Goal: Transaction & Acquisition: Purchase product/service

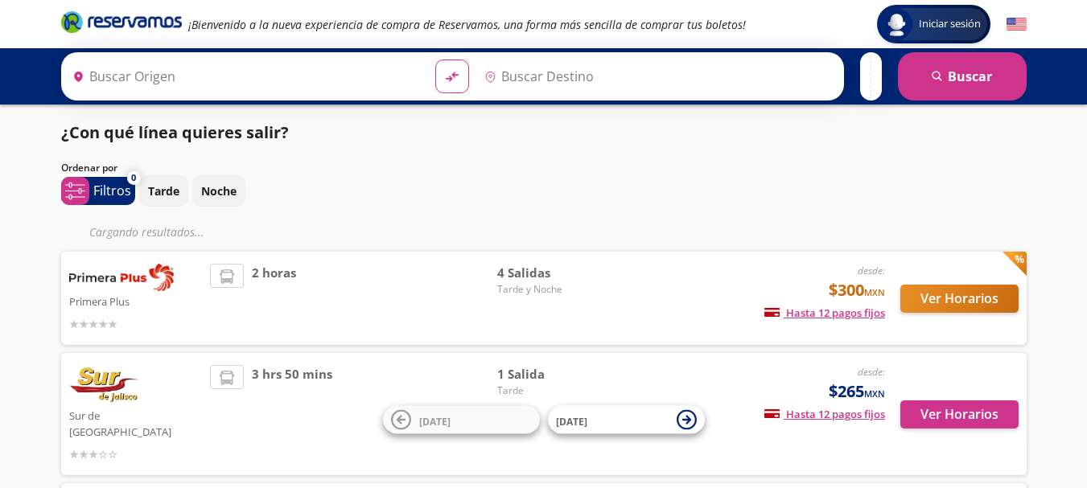
type input "[GEOGRAPHIC_DATA][PERSON_NAME], [GEOGRAPHIC_DATA]"
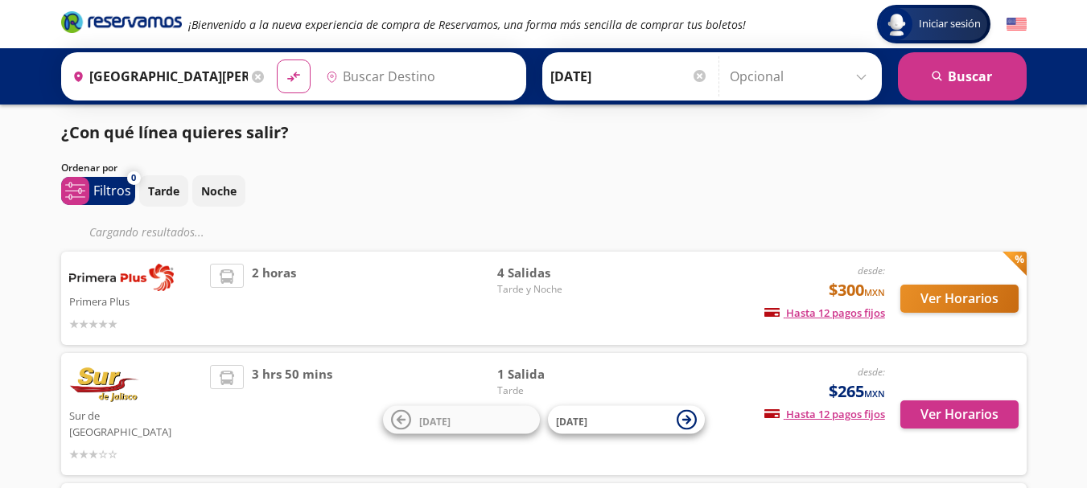
type input "[GEOGRAPHIC_DATA], [GEOGRAPHIC_DATA]"
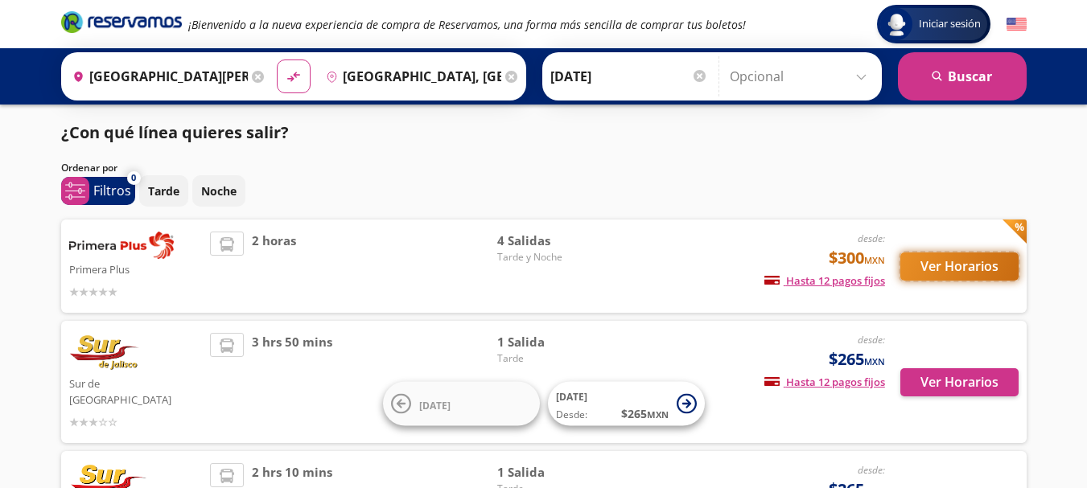
click at [963, 265] on button "Ver Horarios" at bounding box center [959, 267] width 118 height 28
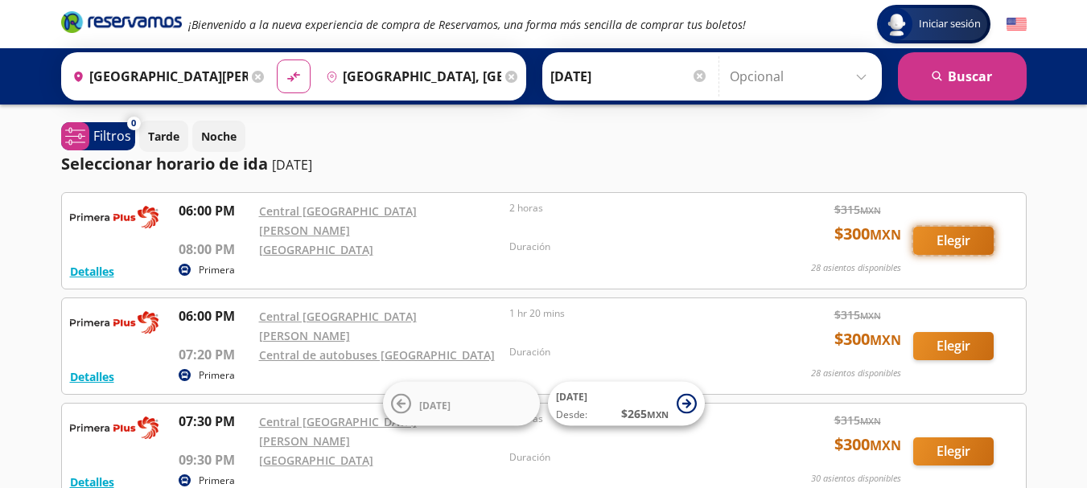
click at [948, 238] on button "Elegir" at bounding box center [953, 241] width 80 height 28
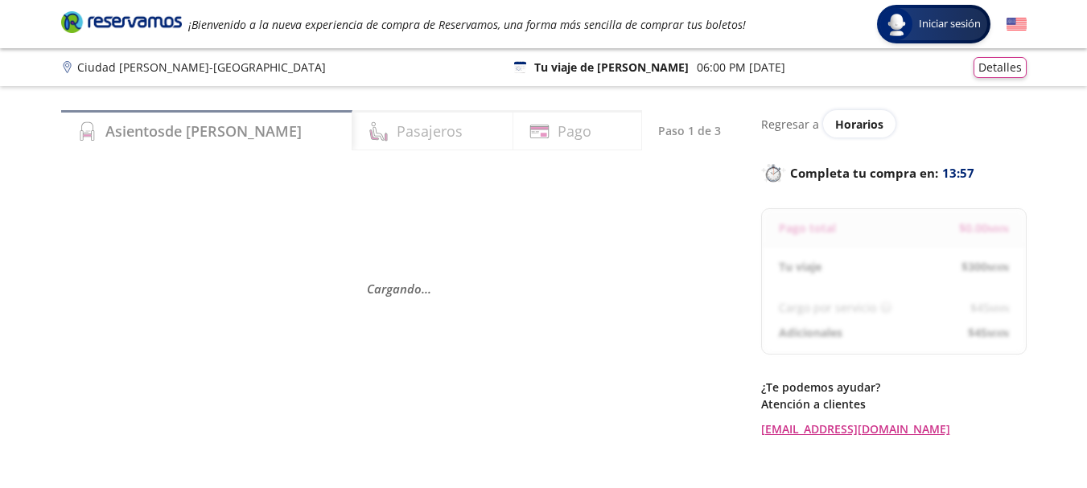
scroll to position [80, 0]
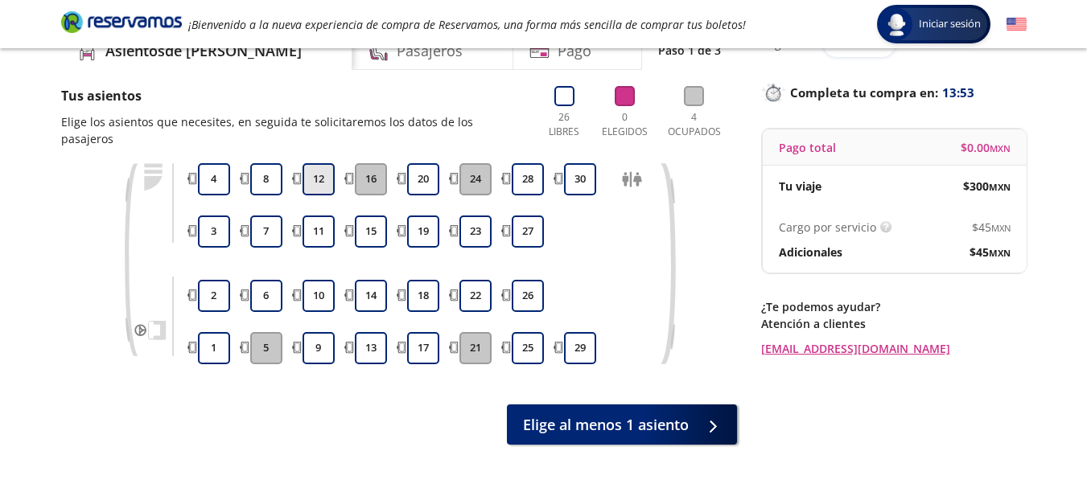
click at [323, 166] on button "12" at bounding box center [319, 179] width 32 height 32
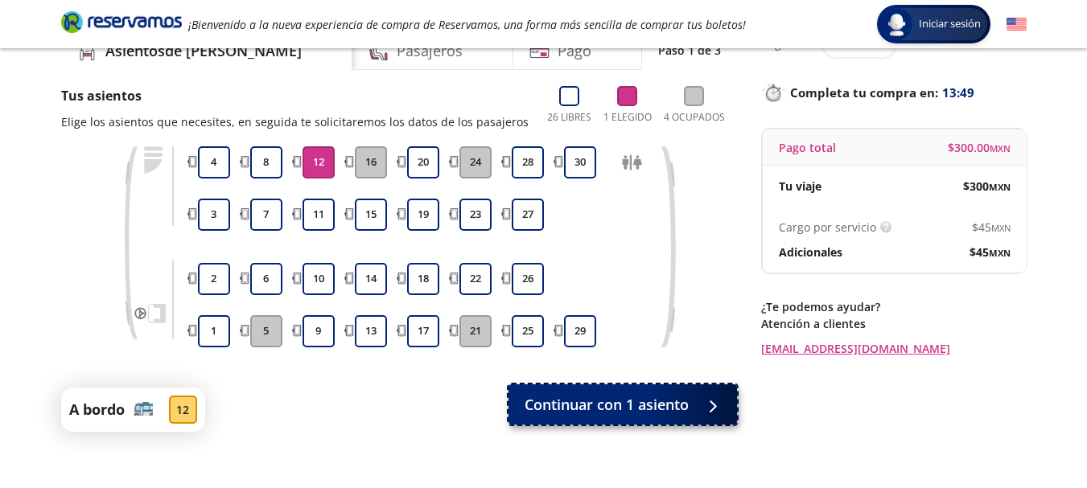
click at [631, 407] on span "Continuar con 1 asiento" at bounding box center [607, 405] width 164 height 22
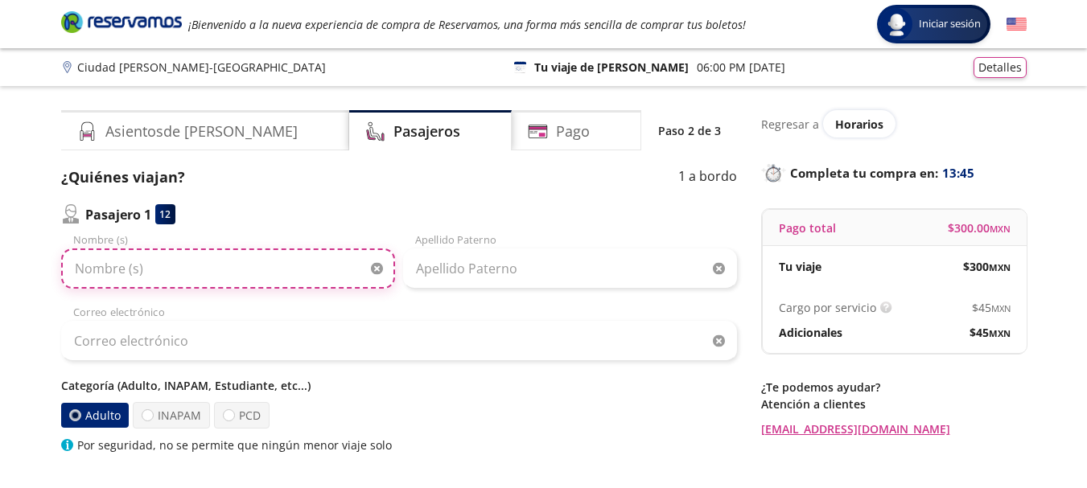
drag, startPoint x: 97, startPoint y: 253, endPoint x: 117, endPoint y: 266, distance: 23.7
click at [106, 261] on input "Nombre (s)" at bounding box center [228, 269] width 334 height 40
type input "r"
type input "[PERSON_NAME]"
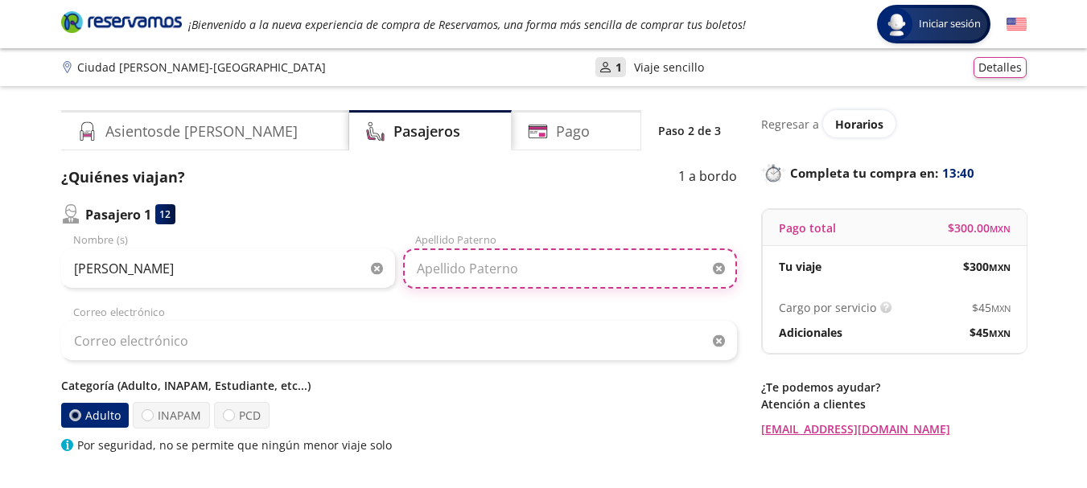
click at [450, 269] on input "Apellido Paterno" at bounding box center [570, 269] width 334 height 40
type input "[PERSON_NAME]"
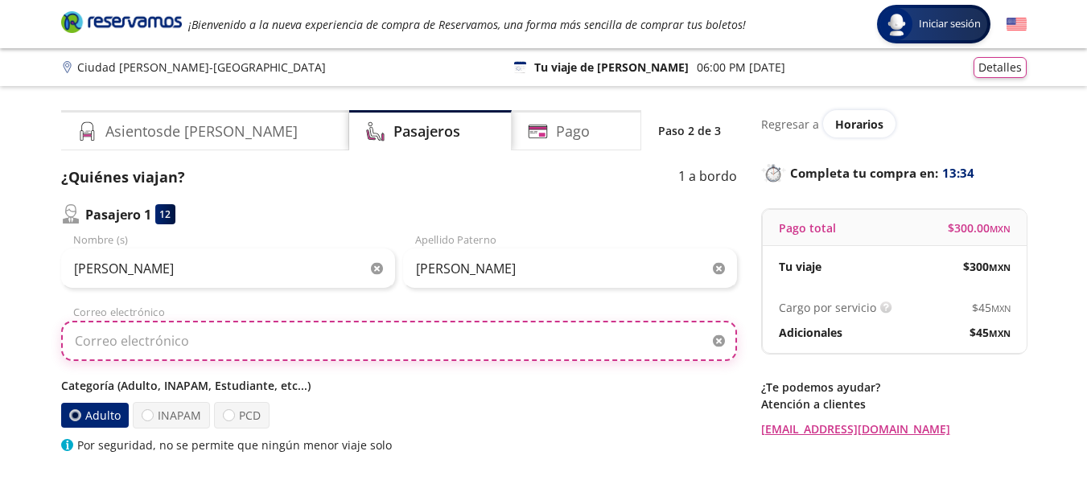
click at [184, 349] on input "Correo electrónico" at bounding box center [399, 341] width 676 height 40
type input "A"
type input "a"
type input "[EMAIL_ADDRESS][DOMAIN_NAME]"
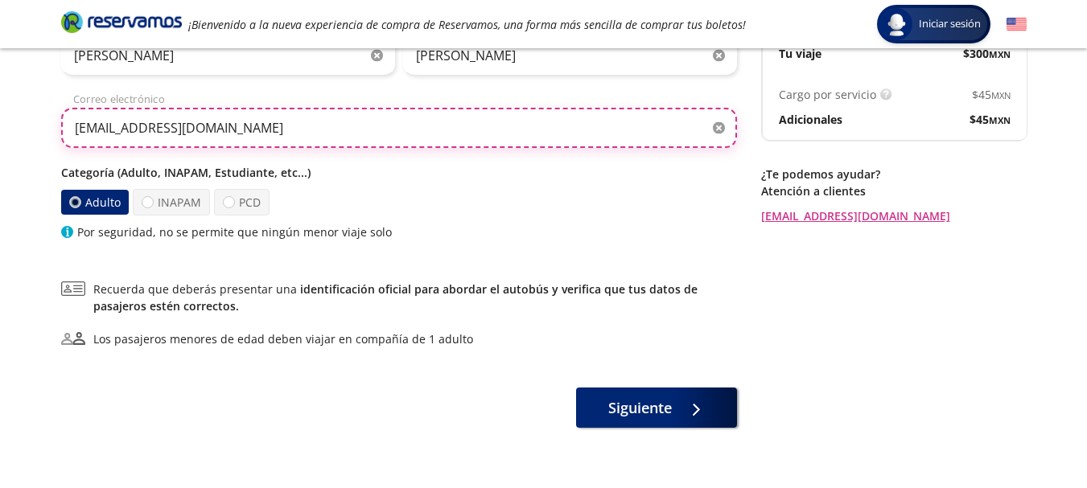
scroll to position [241, 0]
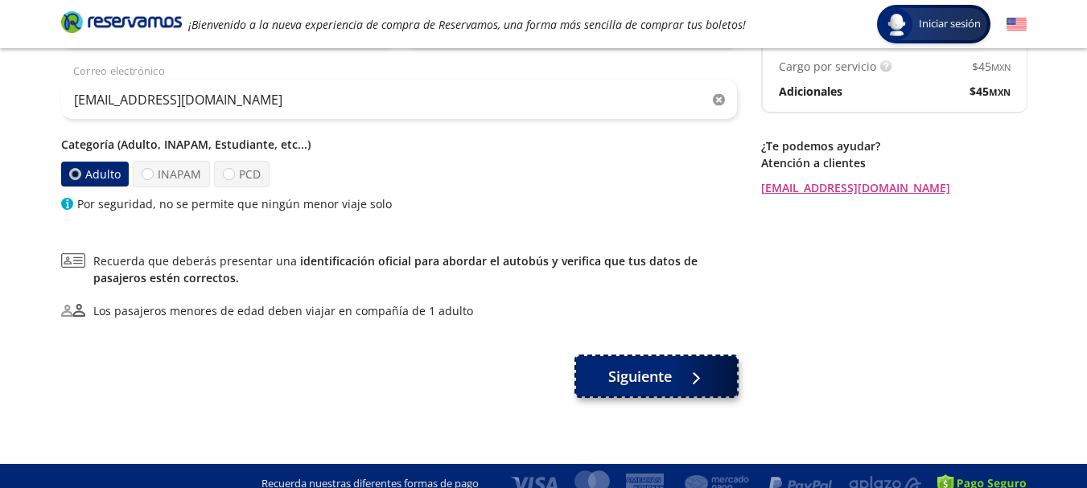
click at [643, 372] on span "Siguiente" at bounding box center [640, 377] width 64 height 22
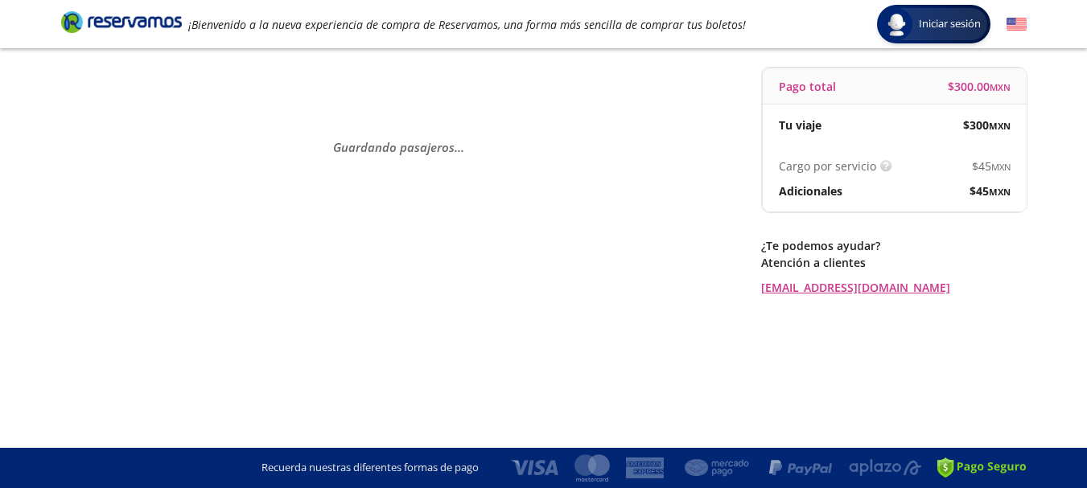
scroll to position [0, 0]
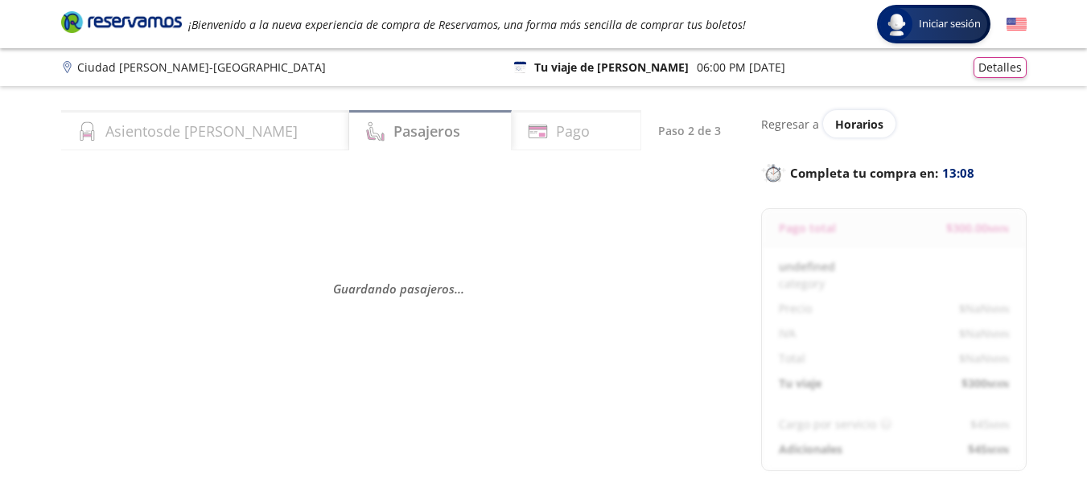
select select "MX"
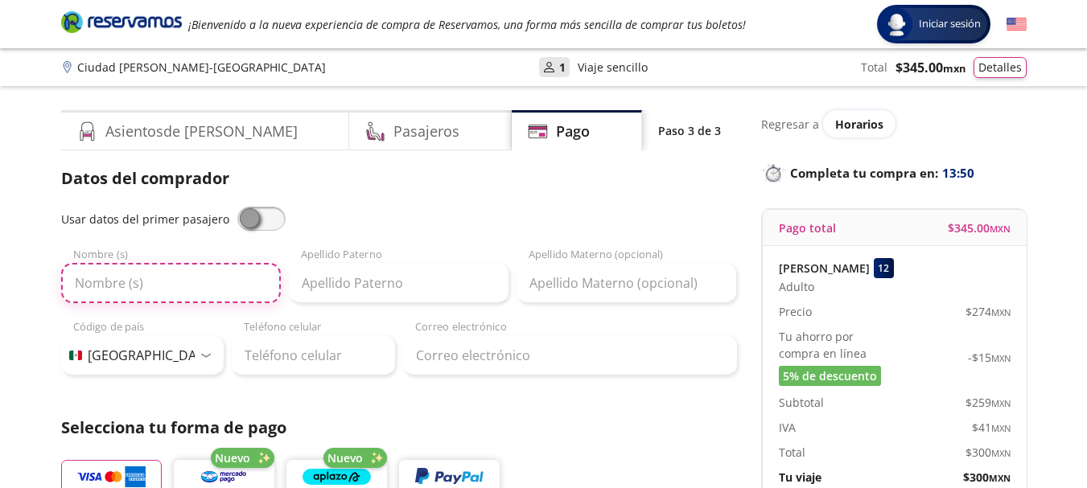
click at [200, 291] on input "Nombre (s)" at bounding box center [171, 283] width 220 height 40
type input "[PERSON_NAME]"
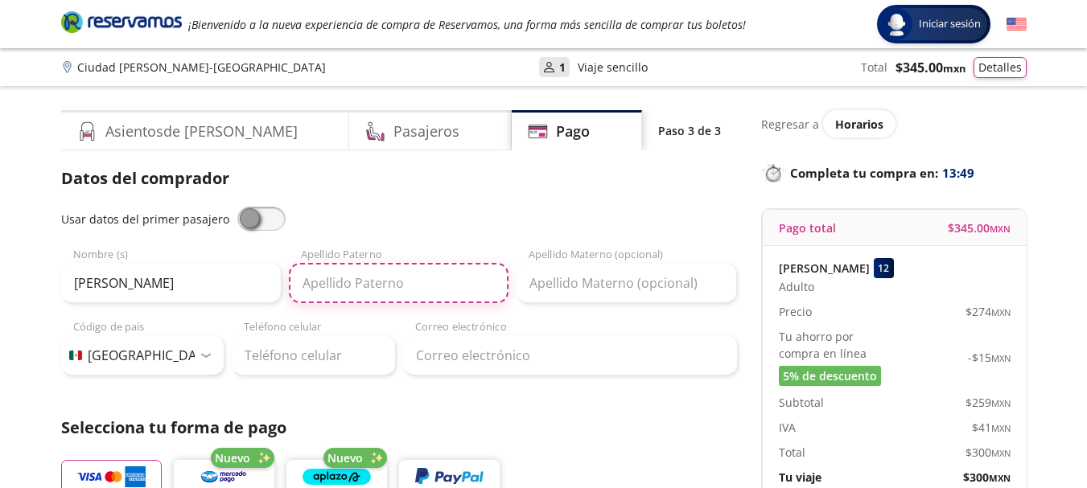
click at [342, 300] on input "Apellido Paterno" at bounding box center [399, 283] width 220 height 40
click at [356, 291] on input "Apellido Paterno" at bounding box center [399, 283] width 220 height 40
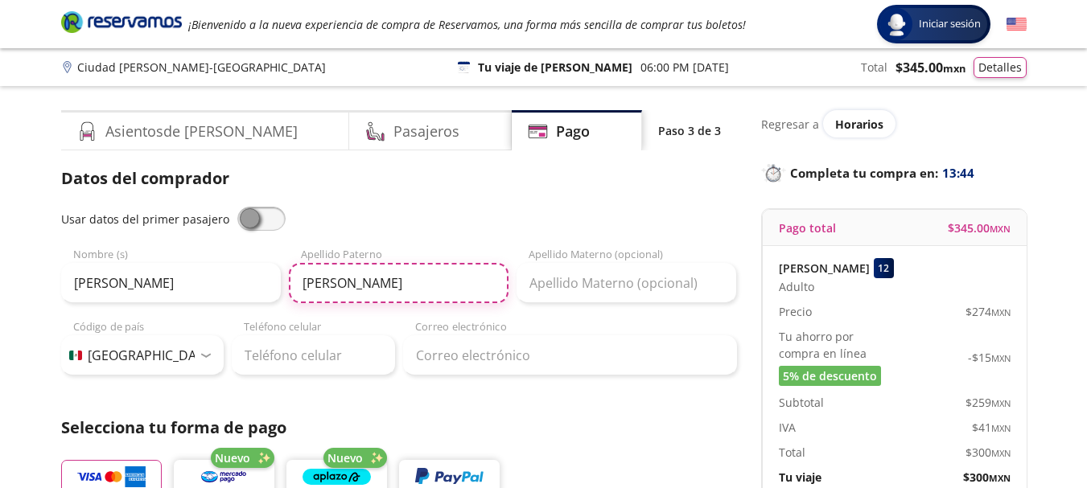
drag, startPoint x: 402, startPoint y: 286, endPoint x: 353, endPoint y: 288, distance: 48.3
click at [353, 288] on input "[PERSON_NAME]" at bounding box center [399, 283] width 220 height 40
type input "[PERSON_NAME]"
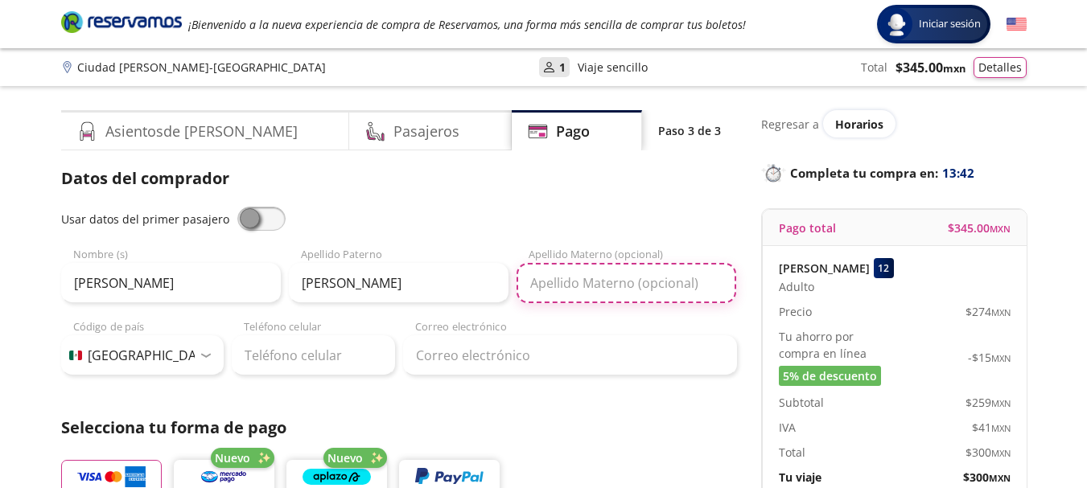
click at [616, 274] on input "Apellido Materno (opcional)" at bounding box center [627, 283] width 220 height 40
paste input "[PERSON_NAME]"
type input "[PERSON_NAME]"
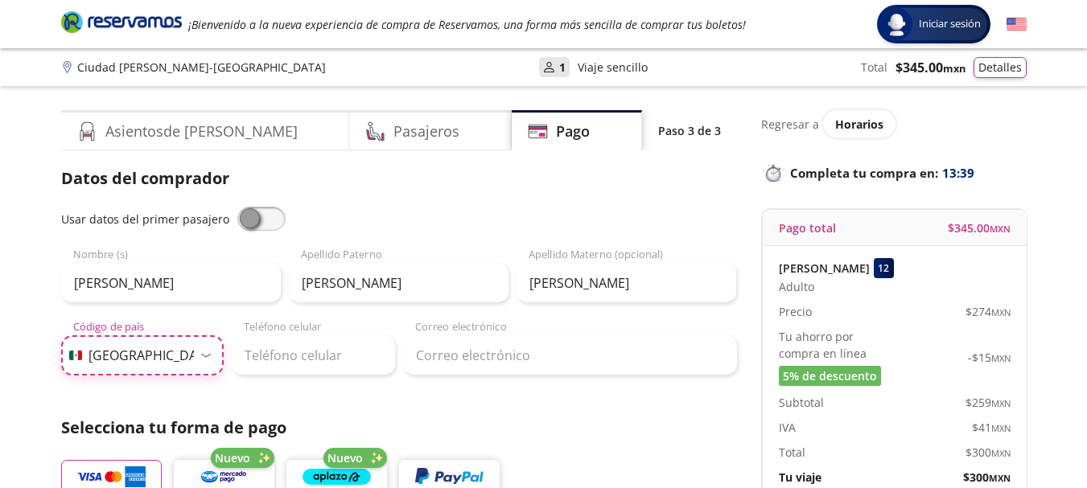
click at [172, 352] on select "Código de país [GEOGRAPHIC_DATA] +1 [GEOGRAPHIC_DATA] +52 [GEOGRAPHIC_DATA] +57…" at bounding box center [142, 356] width 163 height 40
click at [61, 336] on select "Código de país [GEOGRAPHIC_DATA] +1 [GEOGRAPHIC_DATA] +52 [GEOGRAPHIC_DATA] +57…" at bounding box center [142, 356] width 163 height 40
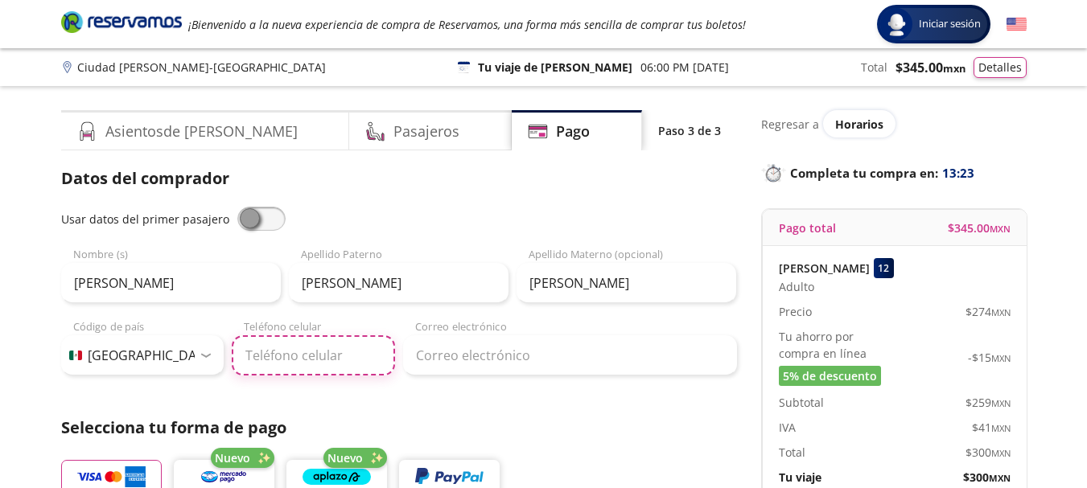
click at [312, 364] on input "Teléfono celular" at bounding box center [313, 356] width 163 height 40
paste input "33 3843 2041"
type input "33 3843 2041"
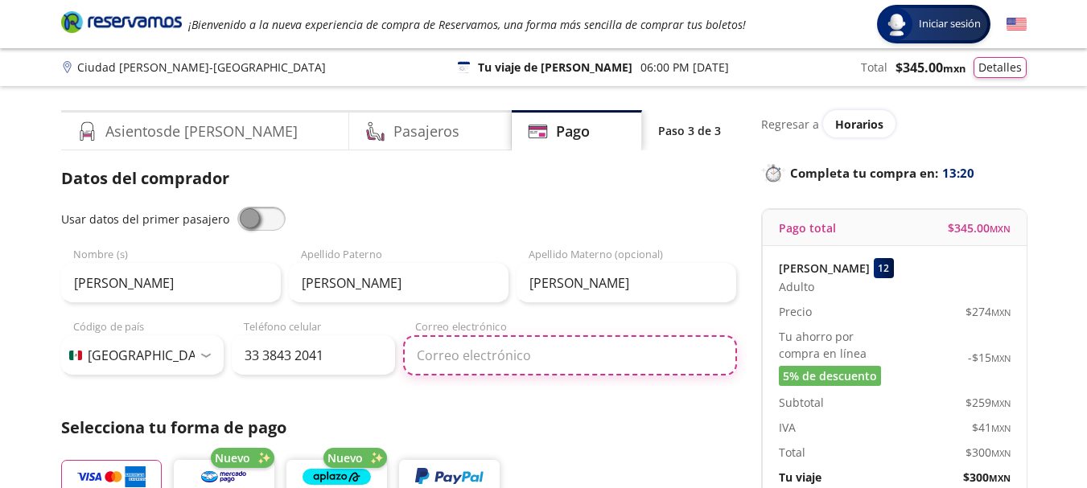
click at [557, 356] on input "Correo electrónico" at bounding box center [570, 356] width 334 height 40
click at [488, 351] on input "Correo electrónico" at bounding box center [570, 356] width 334 height 40
type input "[EMAIL_ADDRESS][DOMAIN_NAME]"
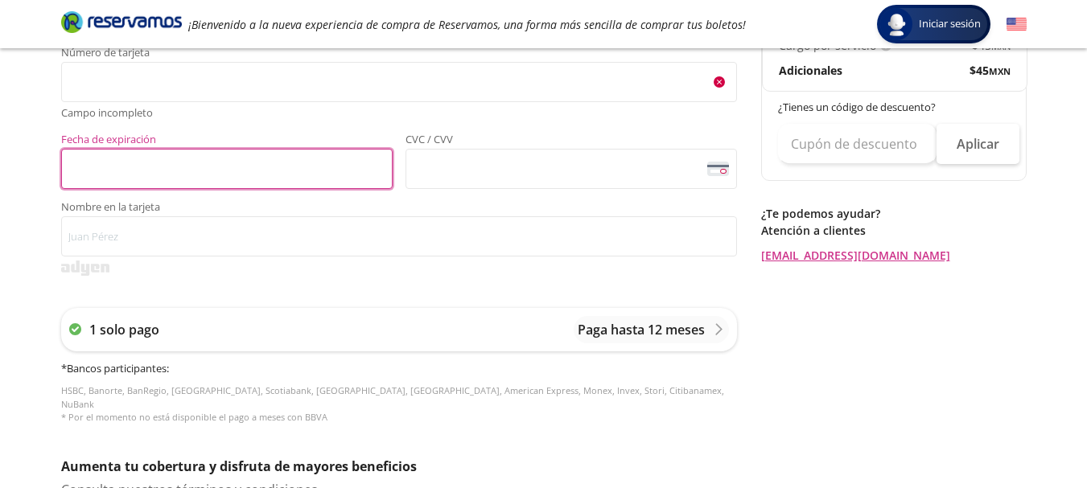
scroll to position [472, 0]
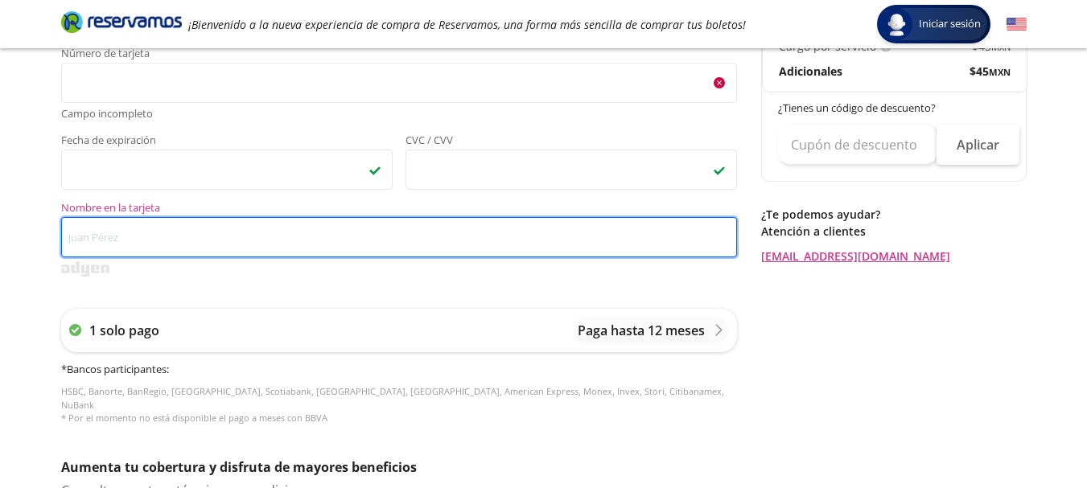
click at [113, 240] on input "Nombre en la tarjeta" at bounding box center [399, 237] width 676 height 40
type input "a"
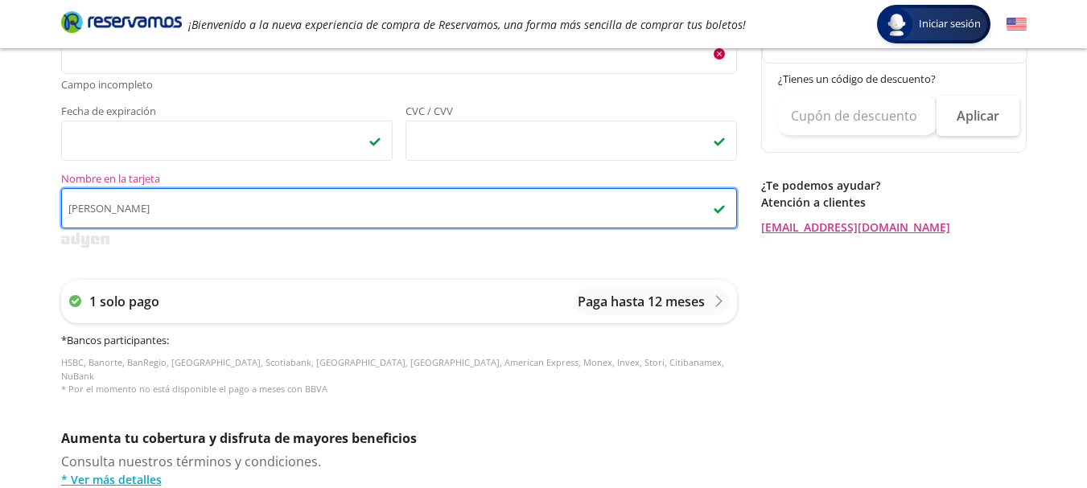
scroll to position [904, 0]
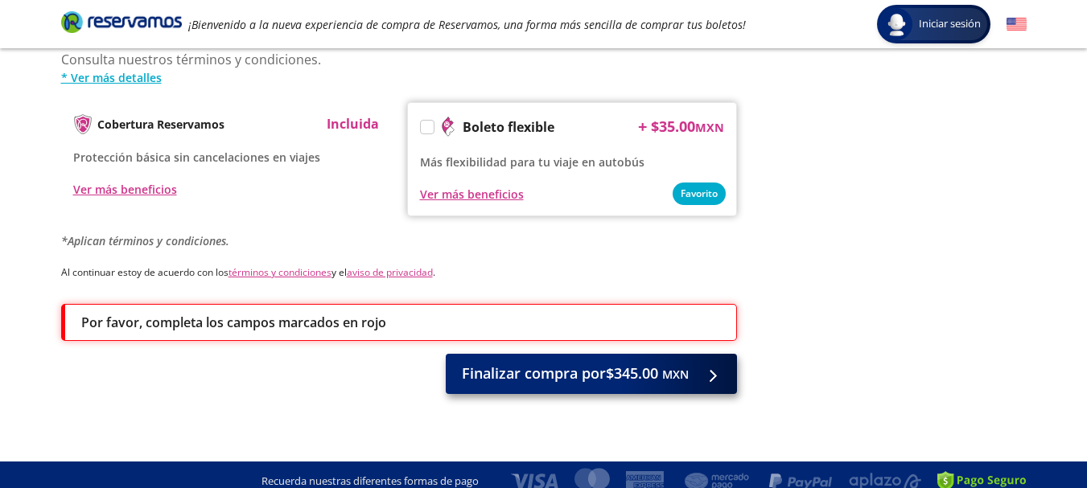
type input "[PERSON_NAME]"
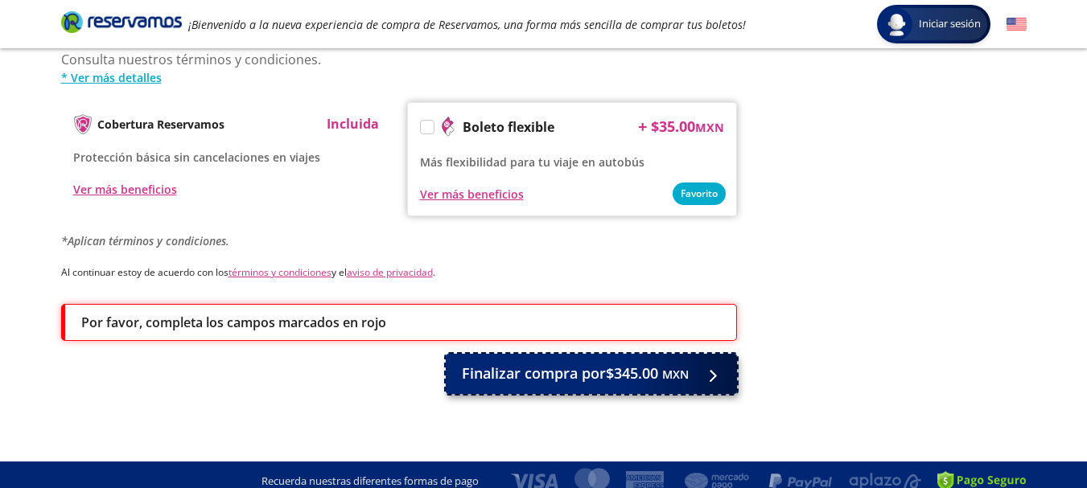
click at [601, 369] on span "Finalizar compra por $345.00 MXN" at bounding box center [575, 374] width 227 height 22
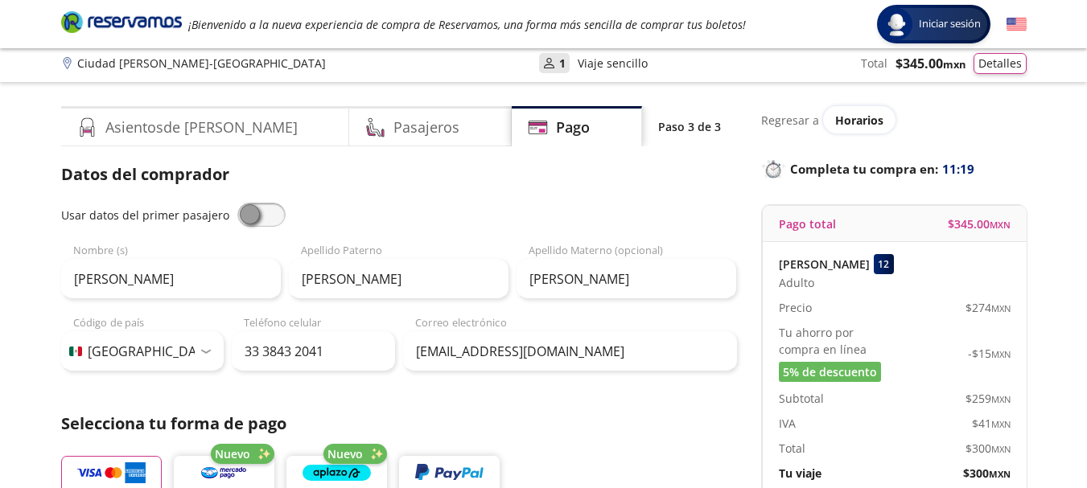
scroll to position [0, 0]
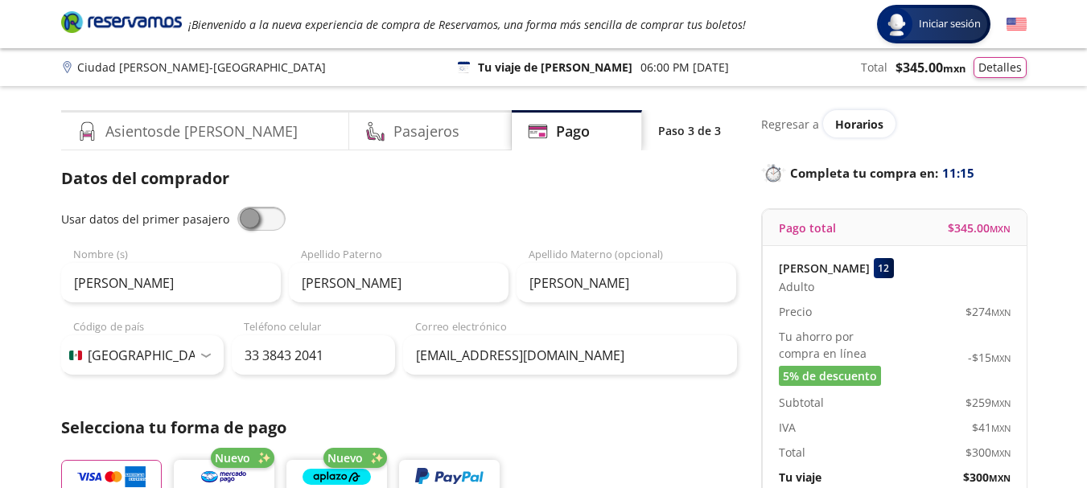
click at [1015, 30] on img at bounding box center [1017, 24] width 20 height 20
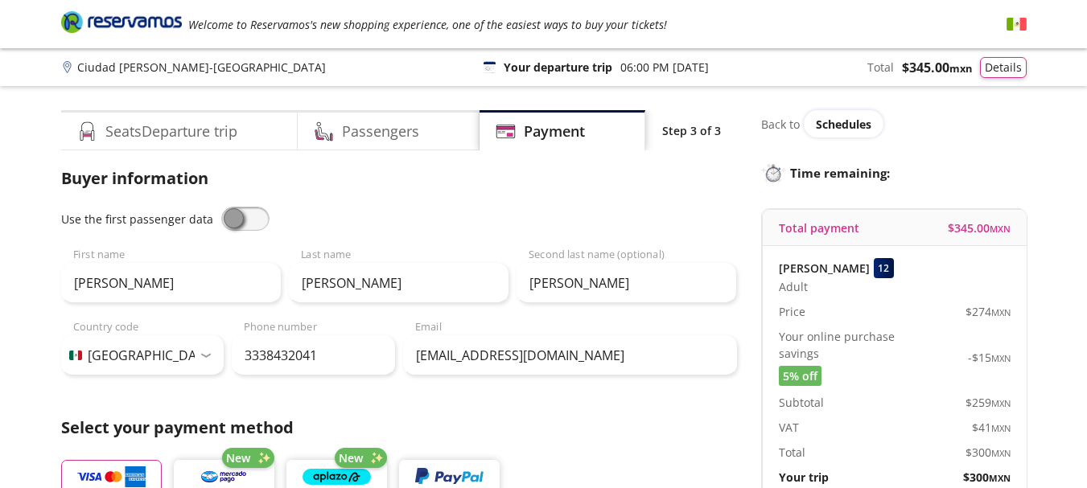
select select "MX"
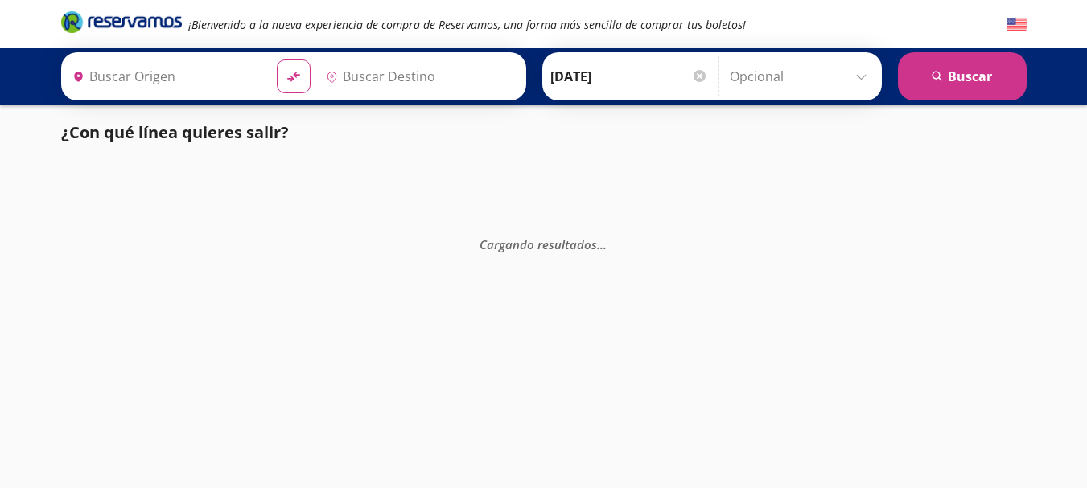
type input "[GEOGRAPHIC_DATA][PERSON_NAME], [GEOGRAPHIC_DATA]"
type input "[GEOGRAPHIC_DATA], [GEOGRAPHIC_DATA]"
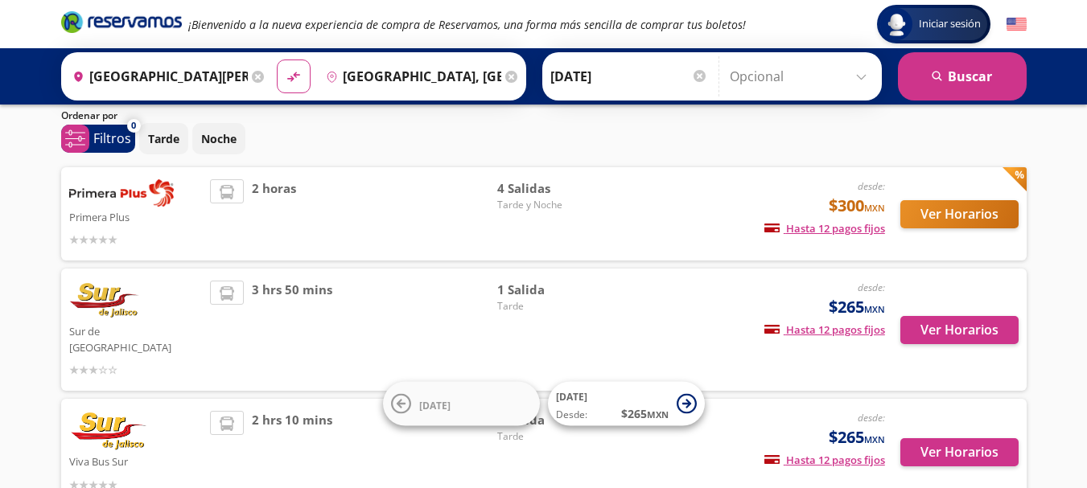
scroll to position [80, 0]
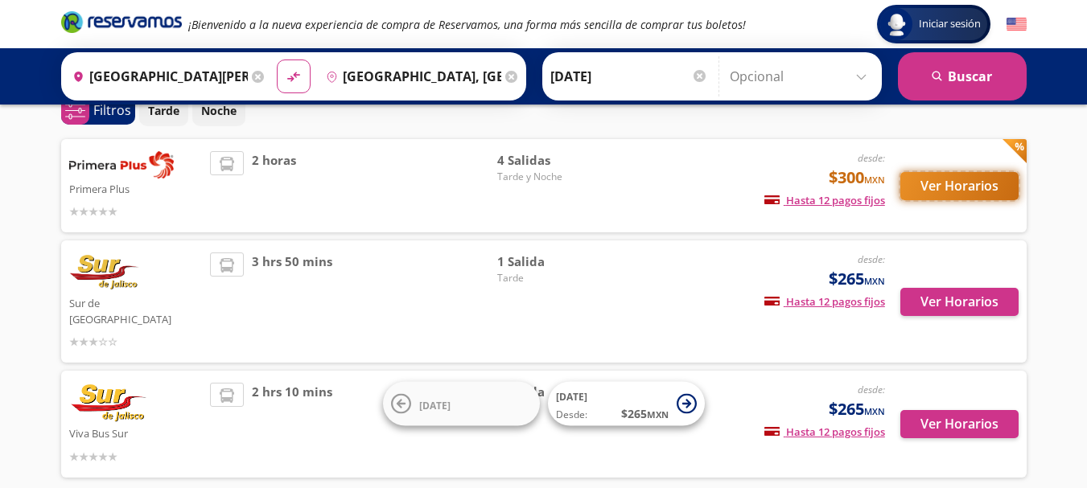
click at [963, 187] on button "Ver Horarios" at bounding box center [959, 186] width 118 height 28
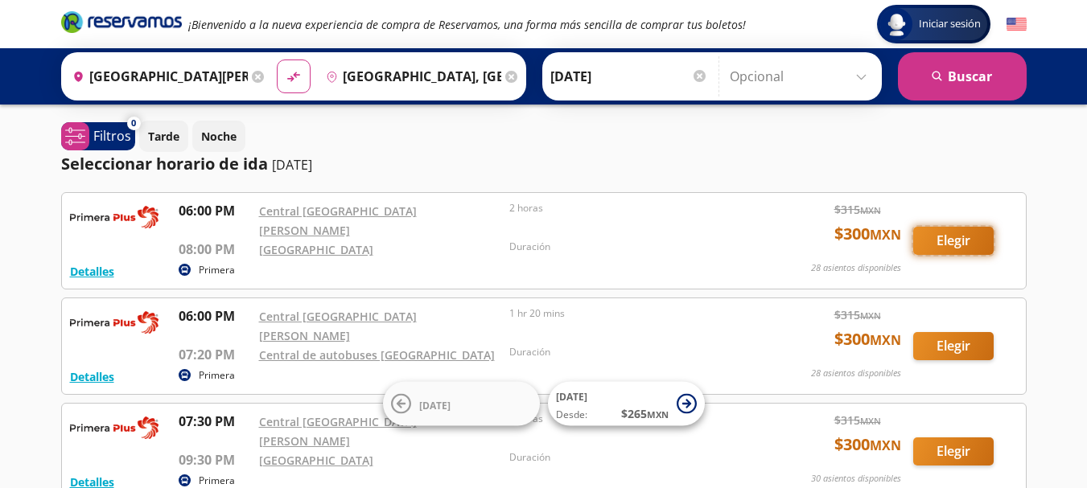
click at [947, 234] on button "Elegir" at bounding box center [953, 241] width 80 height 28
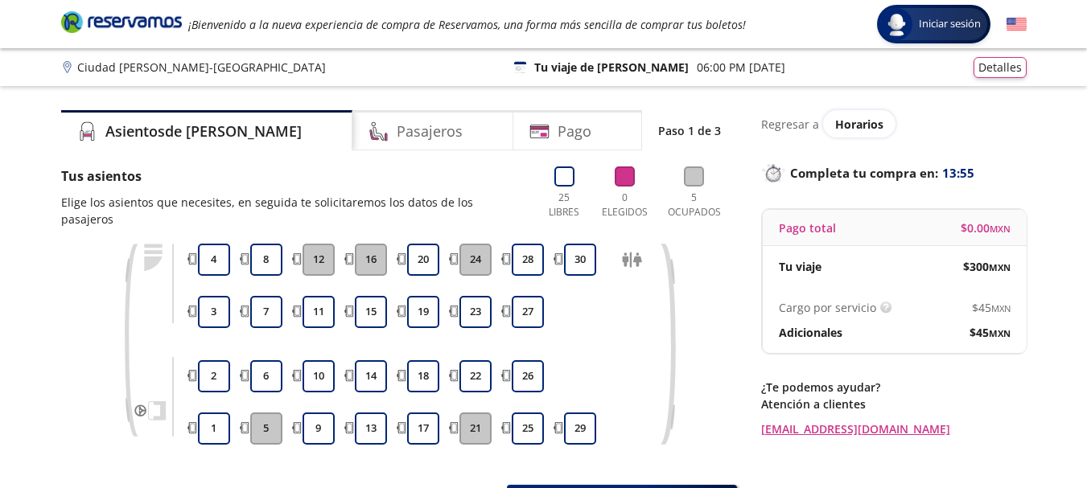
click at [323, 245] on button "12" at bounding box center [319, 260] width 32 height 32
click at [369, 244] on button "16" at bounding box center [371, 260] width 32 height 32
click at [322, 244] on button "12" at bounding box center [319, 260] width 32 height 32
click at [419, 246] on button "20" at bounding box center [423, 260] width 32 height 32
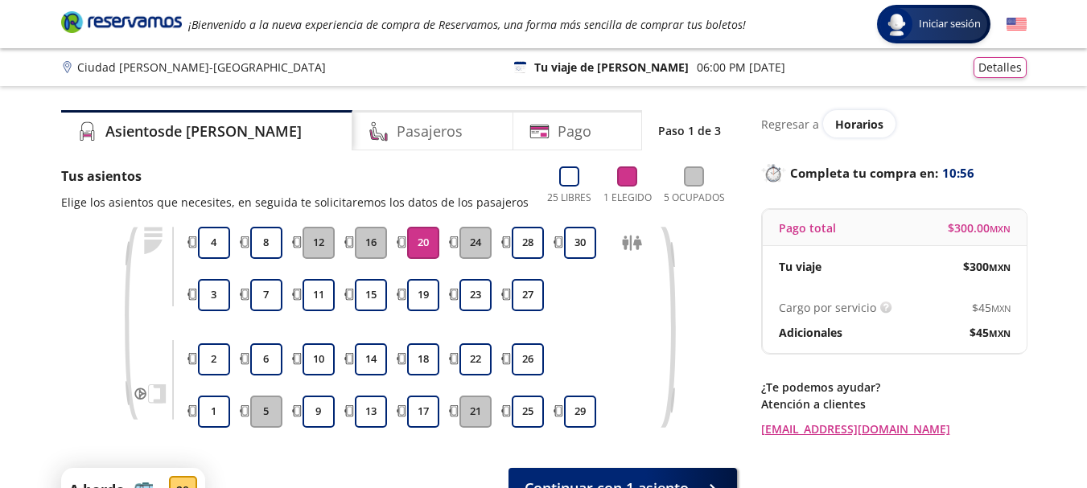
click at [697, 177] on icon at bounding box center [694, 177] width 20 height 20
click at [568, 130] on div "Pago" at bounding box center [577, 130] width 129 height 40
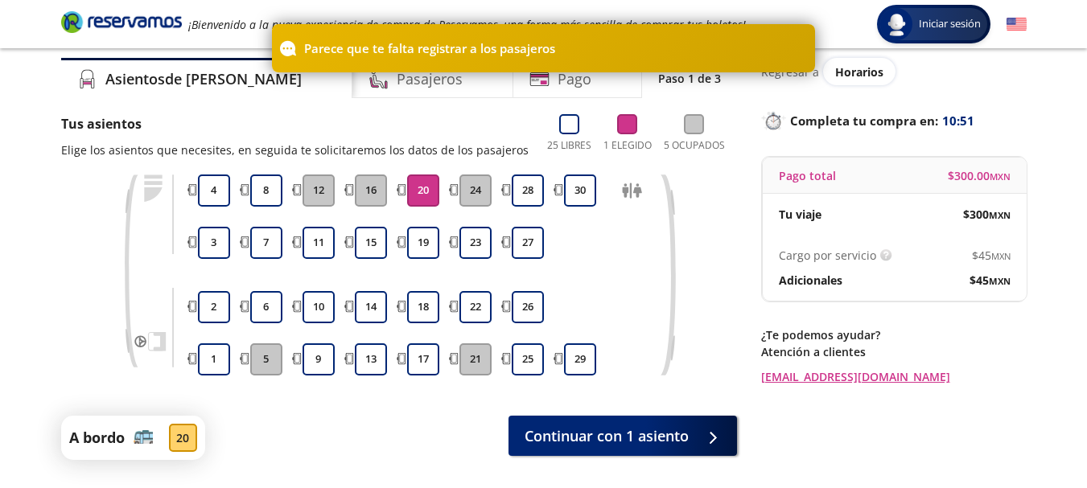
scroll to position [80, 0]
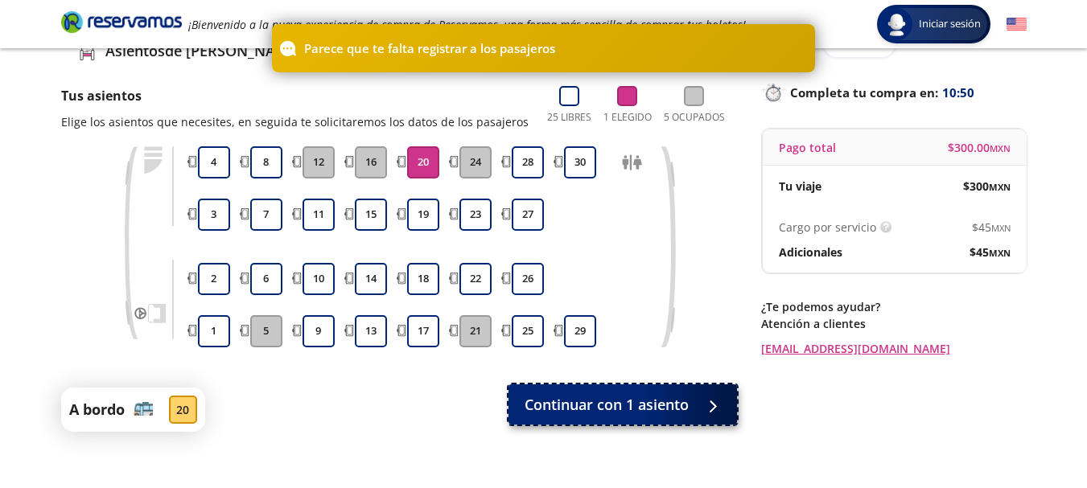
click at [630, 404] on span "Continuar con 1 asiento" at bounding box center [607, 405] width 164 height 22
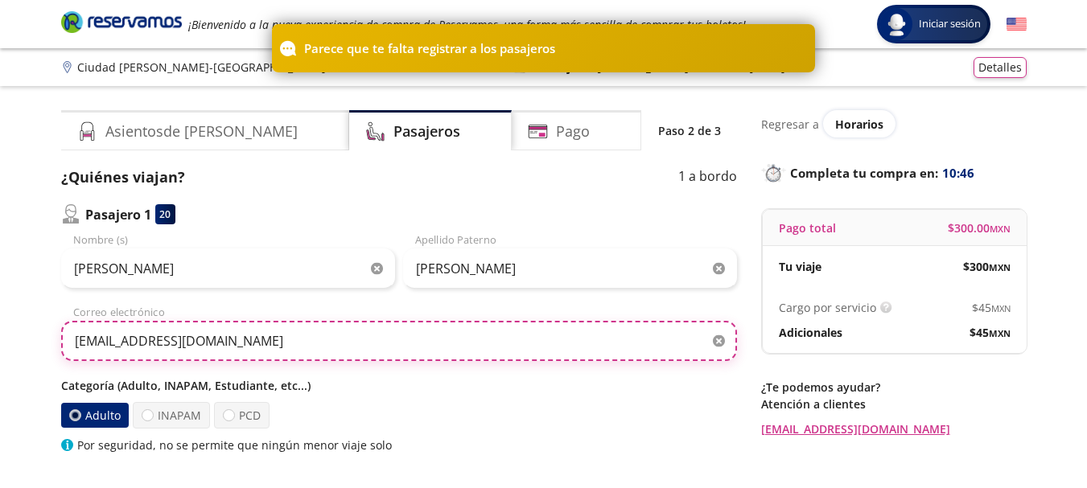
drag, startPoint x: 312, startPoint y: 344, endPoint x: 30, endPoint y: 352, distance: 282.5
click at [30, 352] on div "Group 9 Created with Sketch. Datos para la compra Ciudad Guzmán - Guadalajara I…" at bounding box center [543, 373] width 1087 height 746
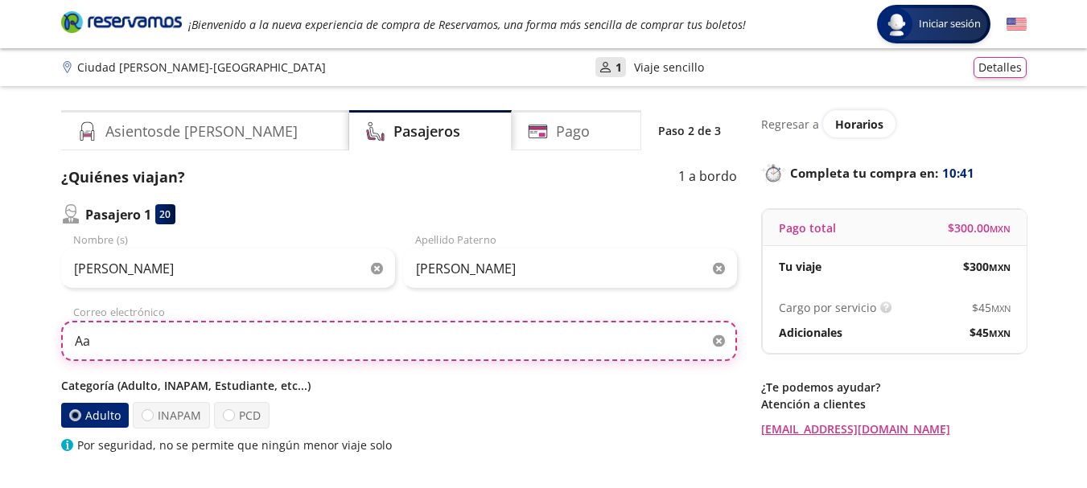
type input "A"
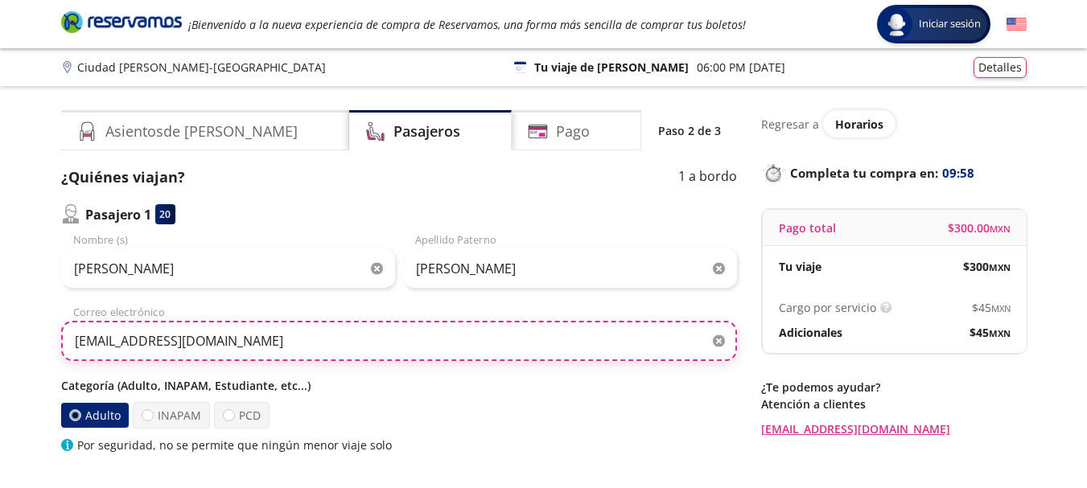
click at [76, 342] on input "alondravargas2810@gmail.com" at bounding box center [399, 341] width 676 height 40
click at [209, 348] on input "arq.alondravargas2810@gmail.com" at bounding box center [399, 341] width 676 height 40
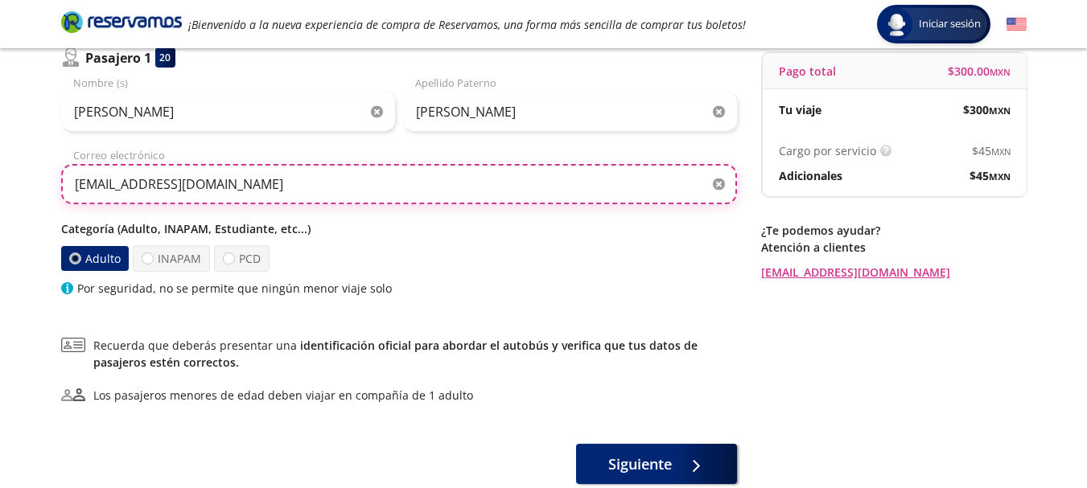
scroll to position [241, 0]
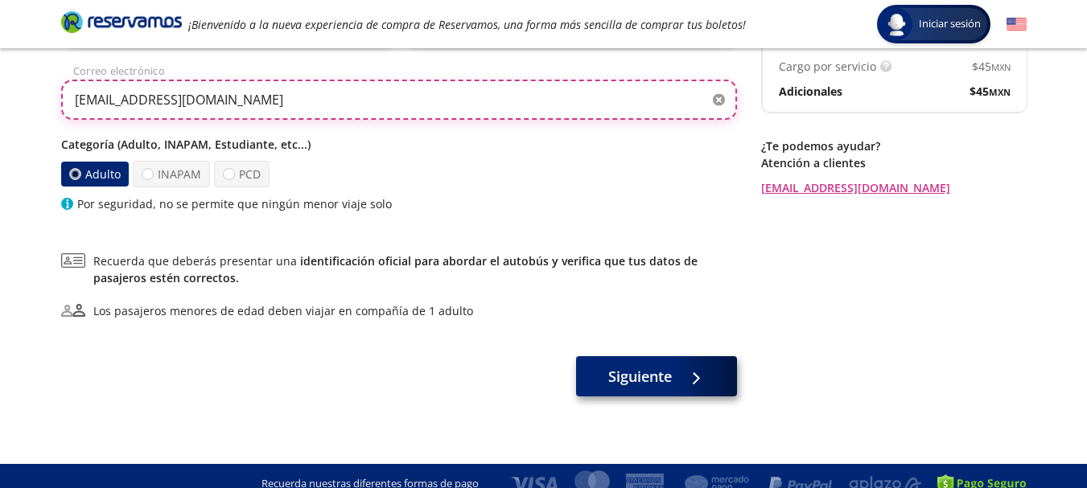
type input "arq.alondravargascisneros@gmail.com"
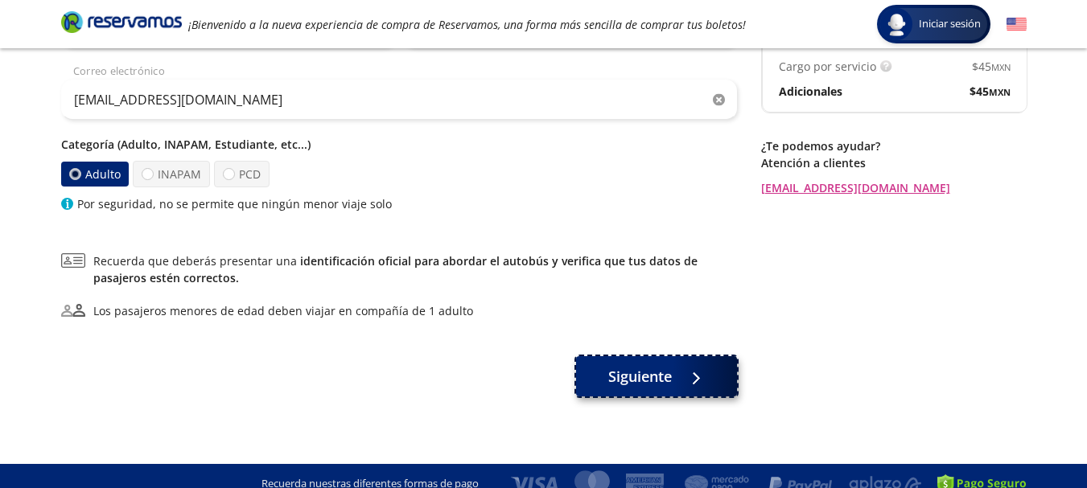
click at [663, 377] on span "Siguiente" at bounding box center [640, 377] width 64 height 22
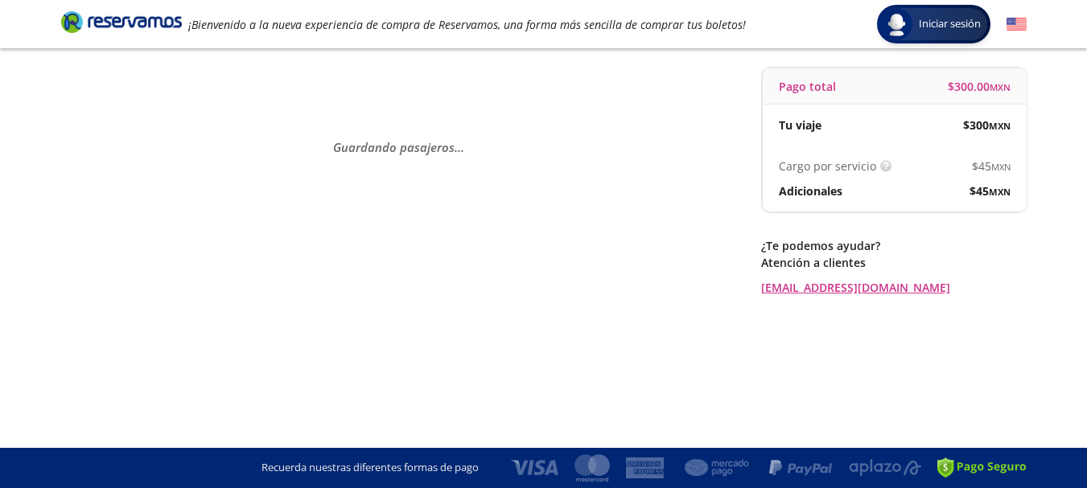
scroll to position [0, 0]
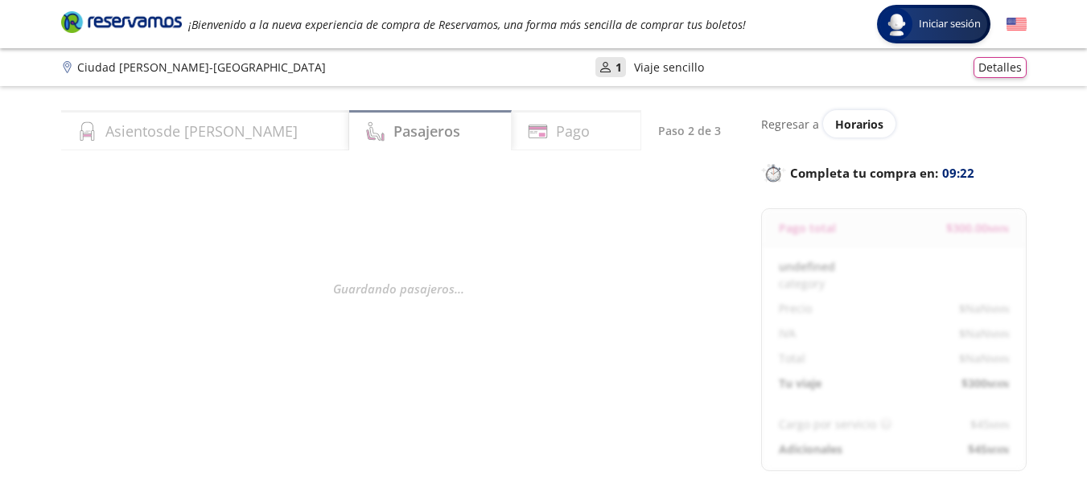
select select "MX"
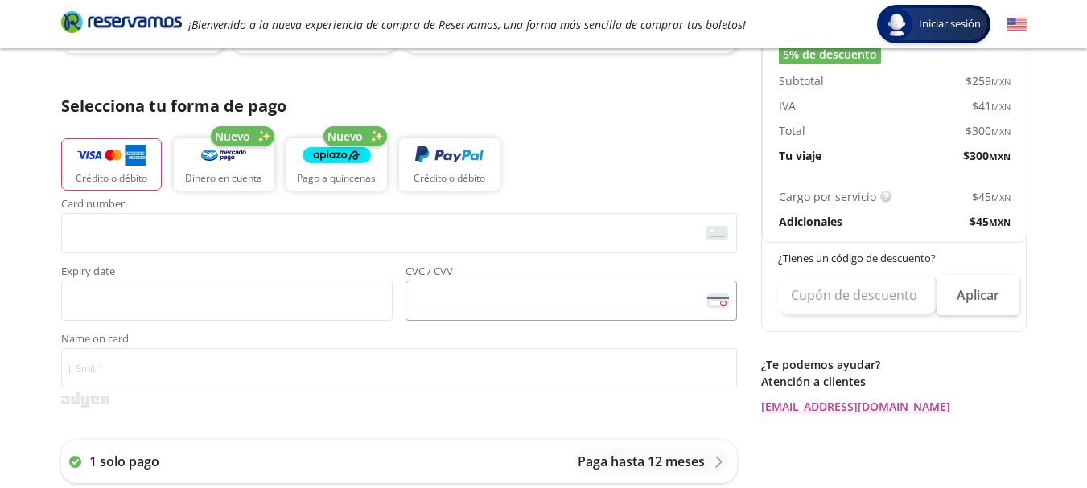
scroll to position [241, 0]
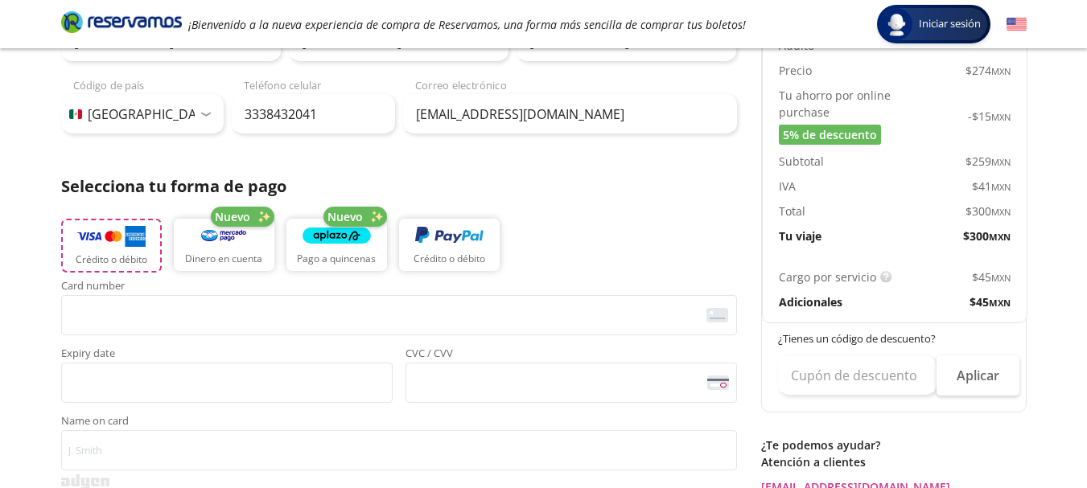
click at [93, 246] on img "button" at bounding box center [111, 236] width 68 height 24
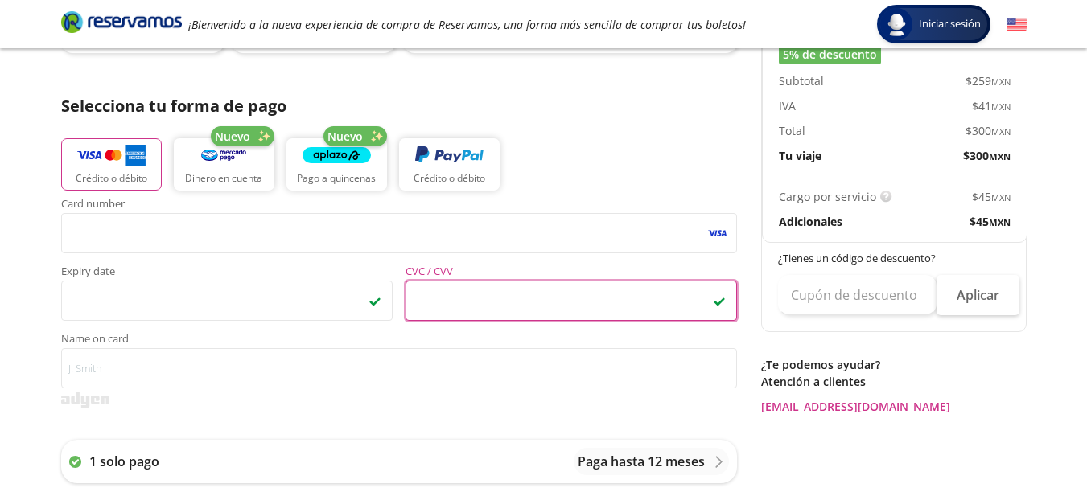
scroll to position [402, 0]
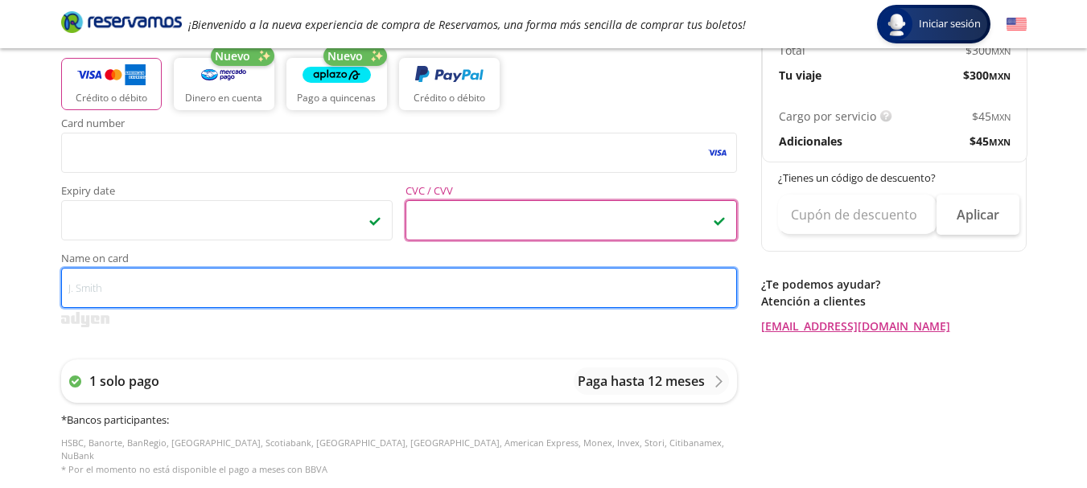
click at [101, 278] on input "Name on card" at bounding box center [399, 288] width 676 height 40
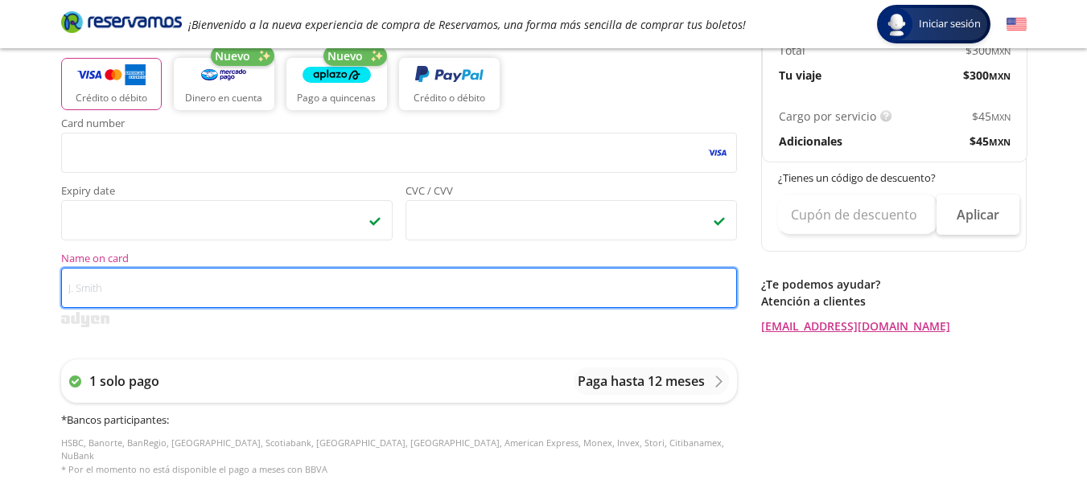
type input "a"
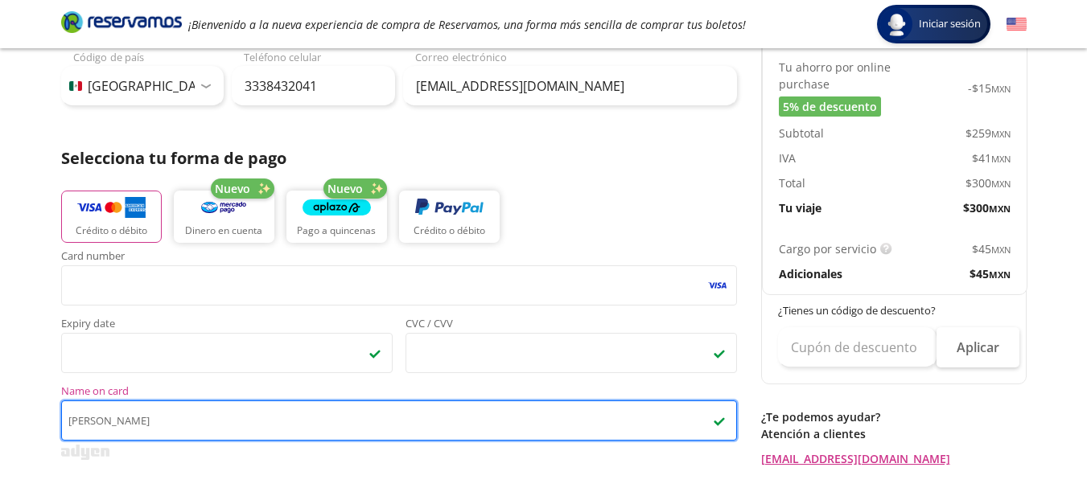
scroll to position [241, 0]
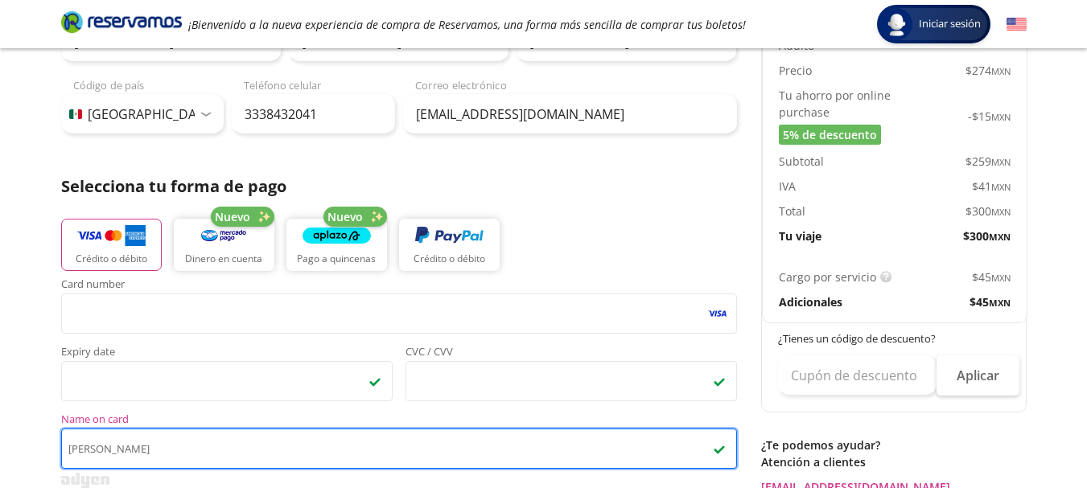
type input "[PERSON_NAME]"
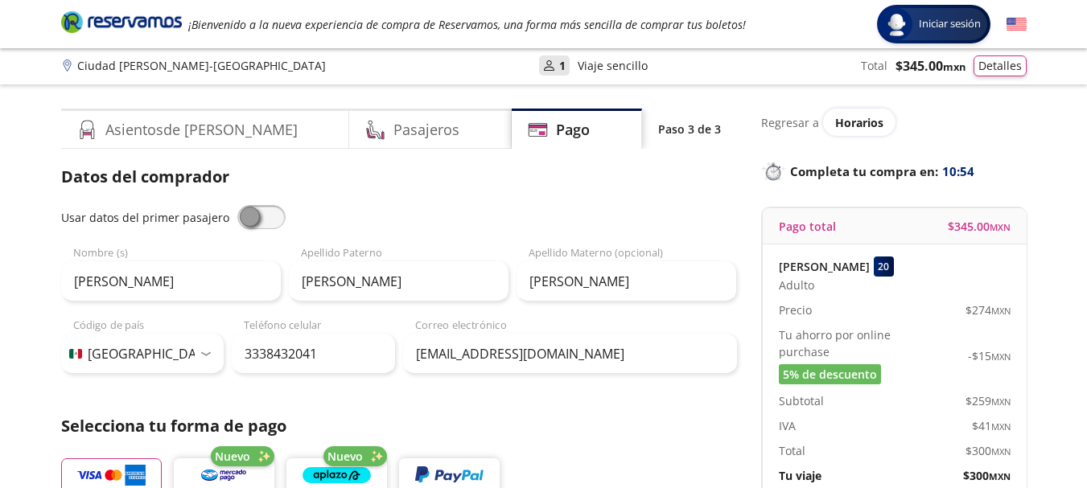
scroll to position [0, 0]
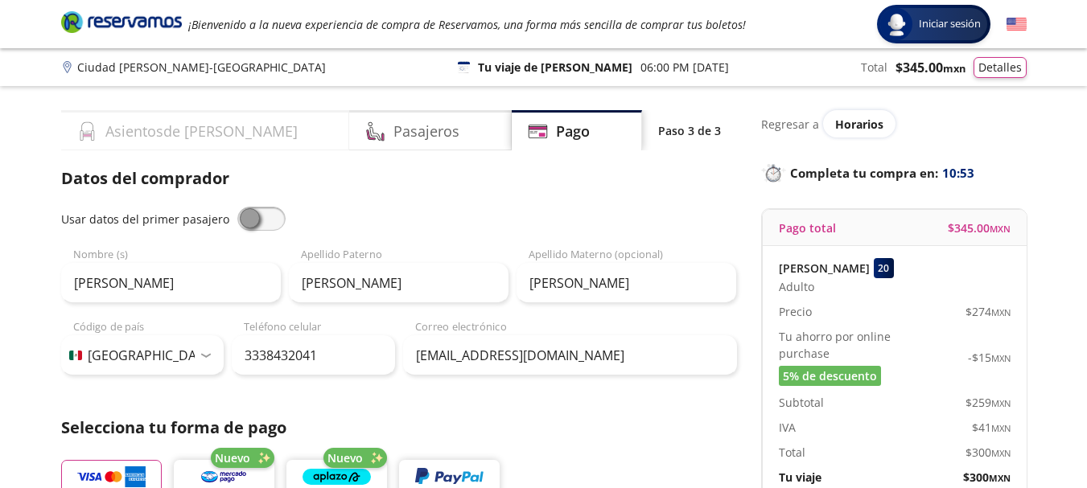
click at [235, 138] on div "Asientos de Ida" at bounding box center [205, 130] width 289 height 40
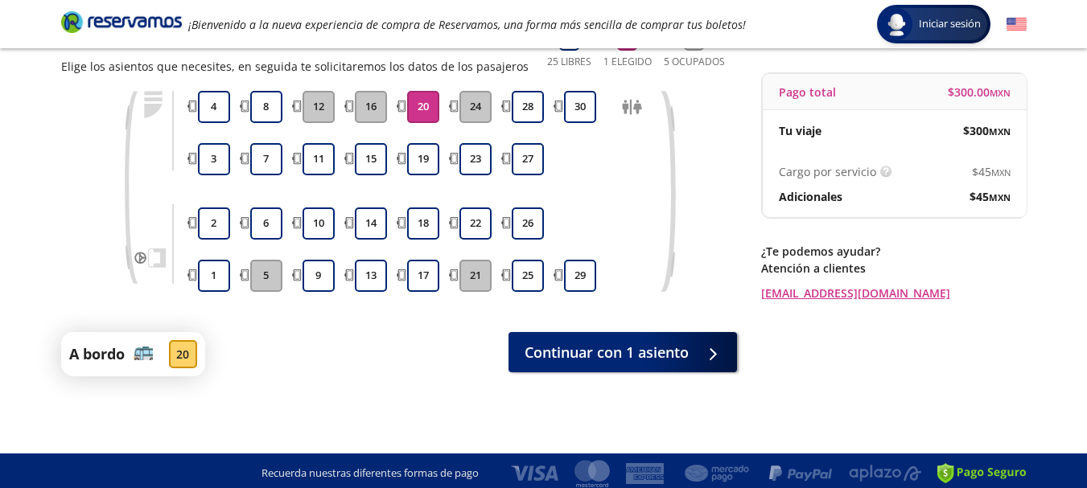
scroll to position [142, 0]
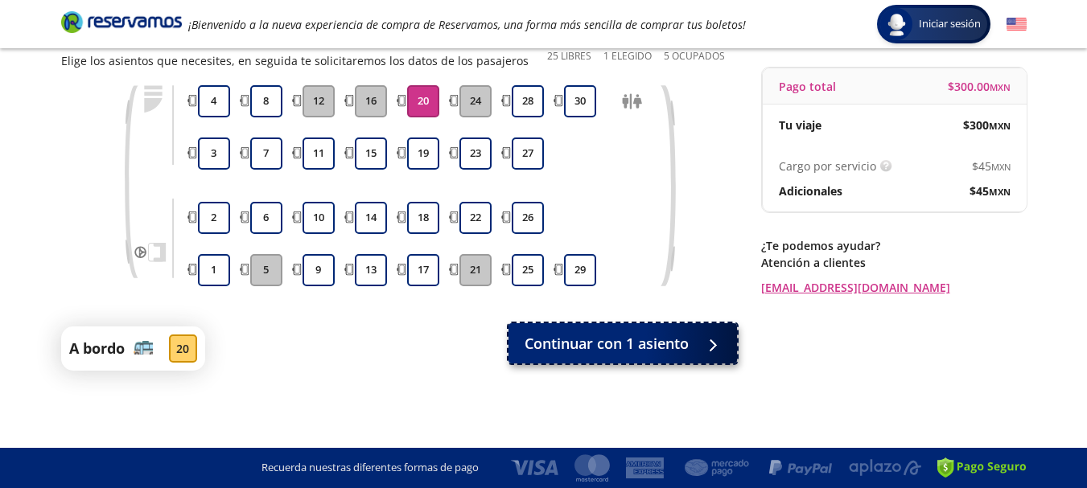
click at [656, 341] on span "Continuar con 1 asiento" at bounding box center [607, 344] width 164 height 22
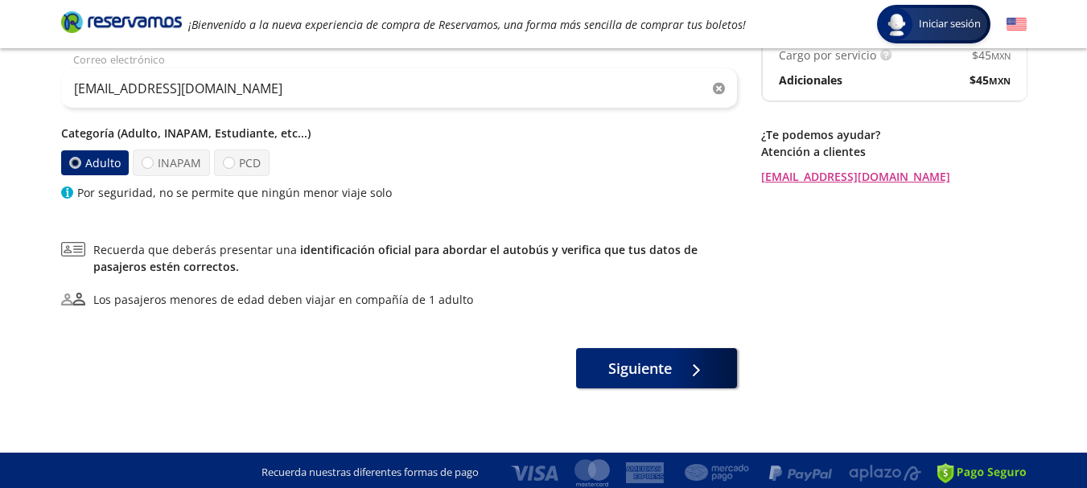
scroll to position [257, 0]
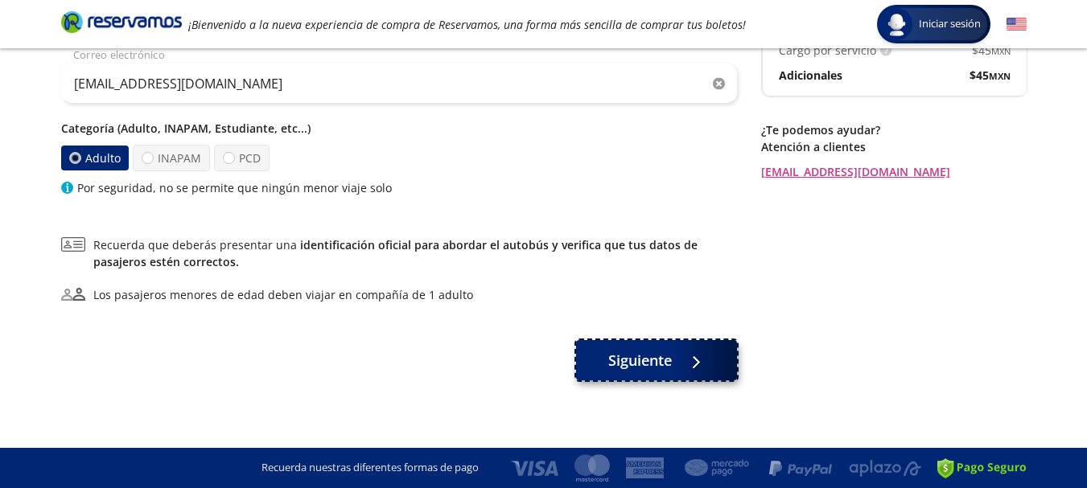
click at [645, 356] on span "Siguiente" at bounding box center [640, 361] width 64 height 22
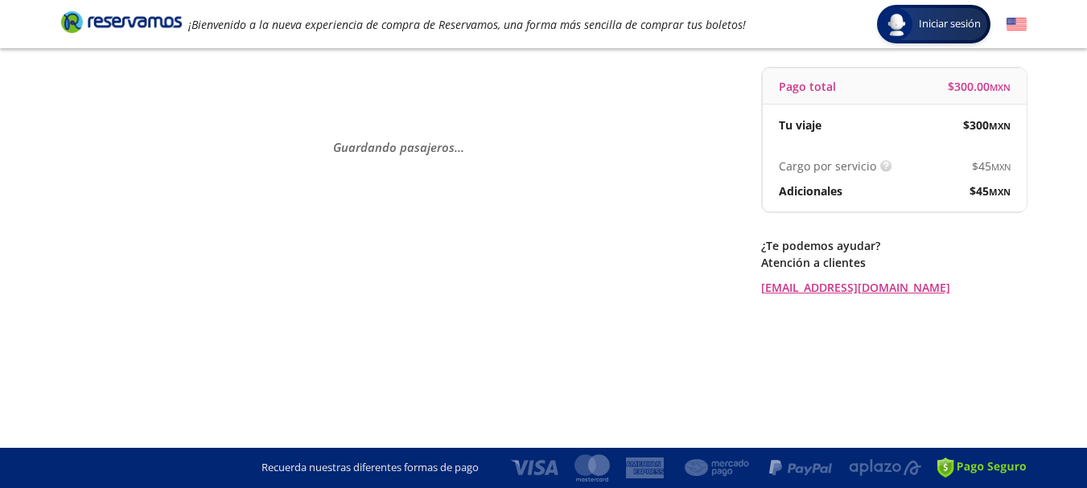
scroll to position [0, 0]
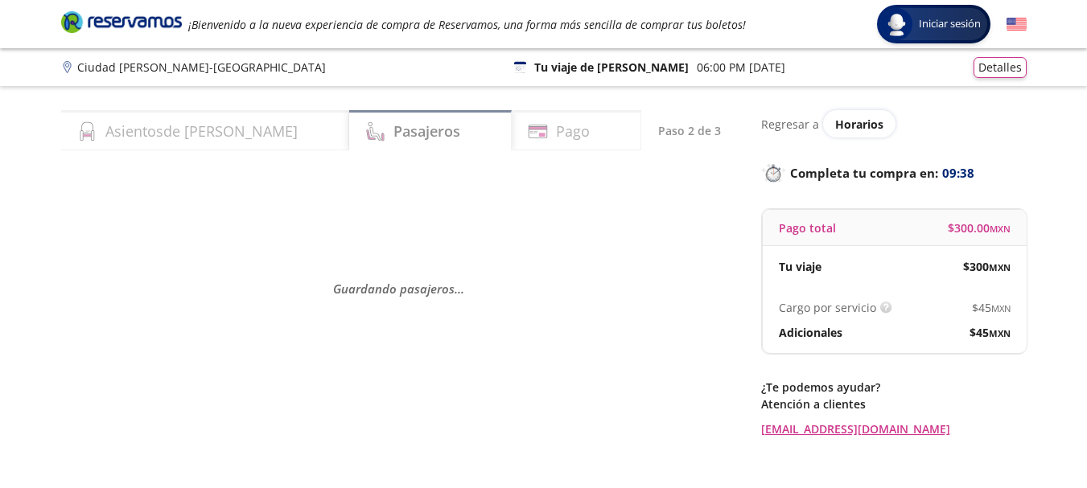
click at [556, 130] on h4 "Pago" at bounding box center [573, 132] width 34 height 22
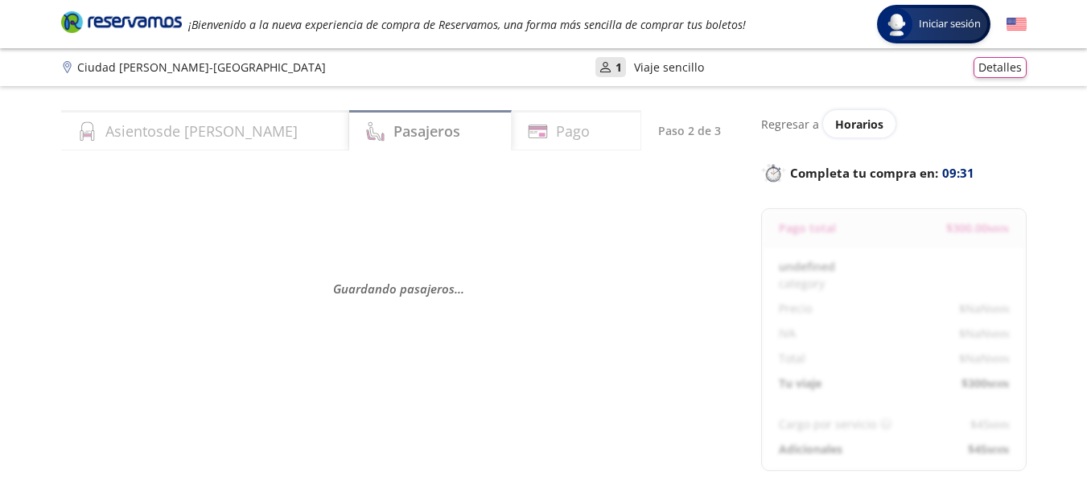
select select "MX"
